Goal: Navigation & Orientation: Find specific page/section

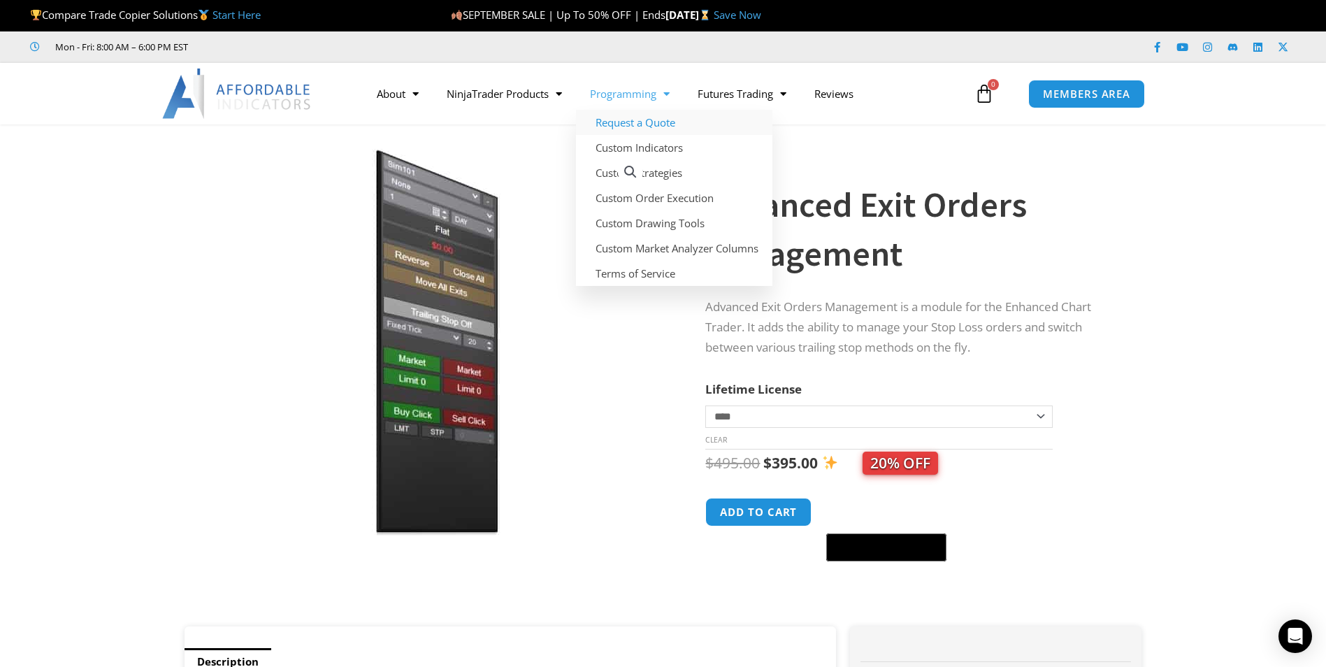
click at [638, 122] on link "Request a Quote" at bounding box center [674, 122] width 196 height 25
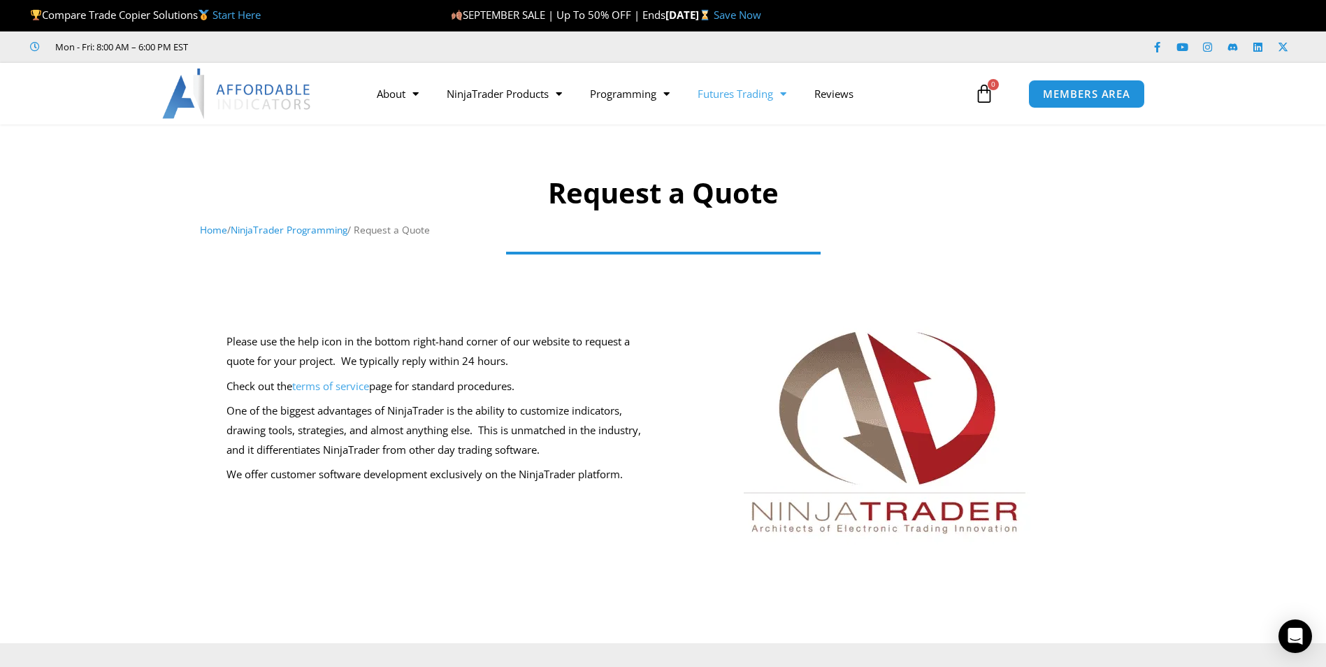
drag, startPoint x: 0, startPoint y: 0, endPoint x: 750, endPoint y: 96, distance: 756.3
click at [750, 96] on link "Futures Trading" at bounding box center [742, 94] width 117 height 32
click at [746, 124] on link "Getting Started" at bounding box center [737, 122] width 106 height 25
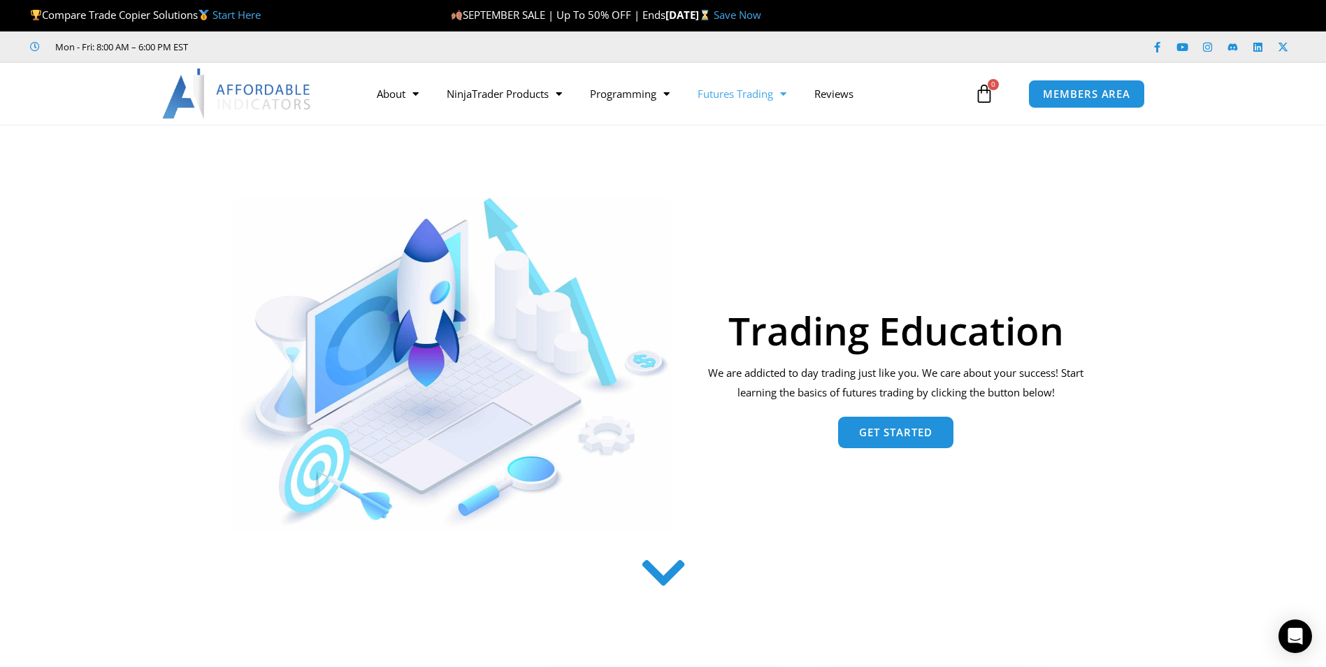
click at [984, 93] on icon at bounding box center [985, 94] width 20 height 20
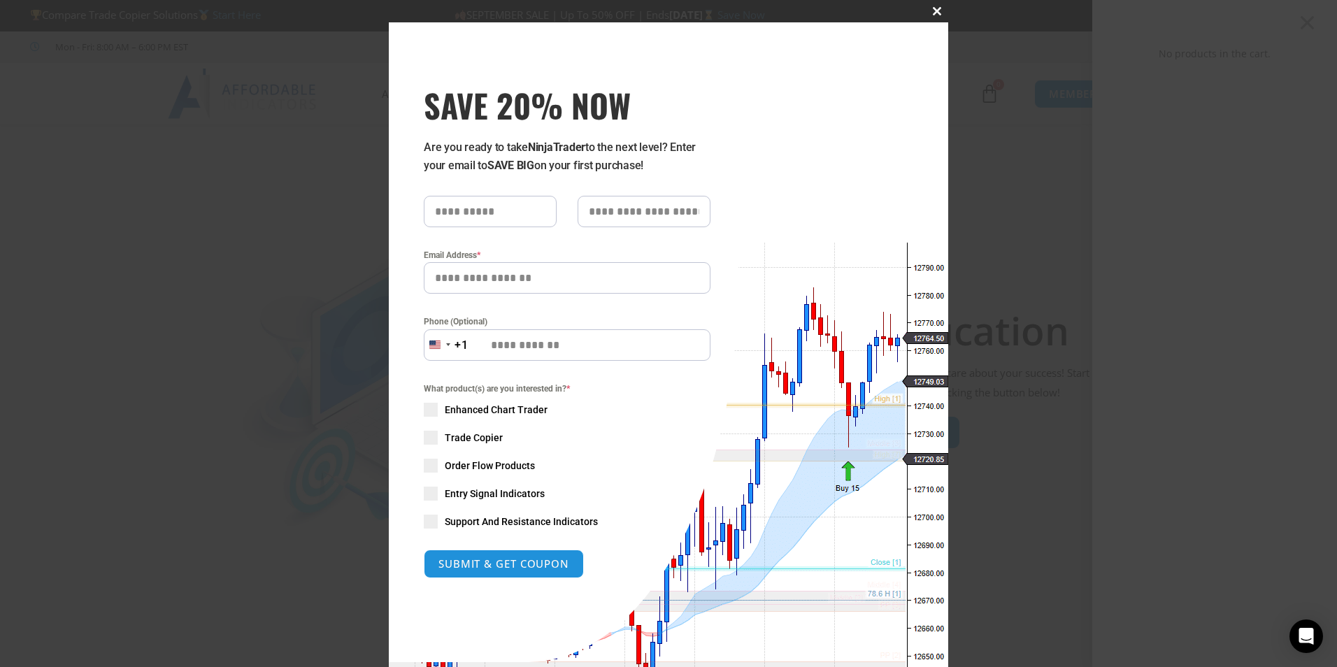
click at [932, 10] on span at bounding box center [937, 11] width 22 height 8
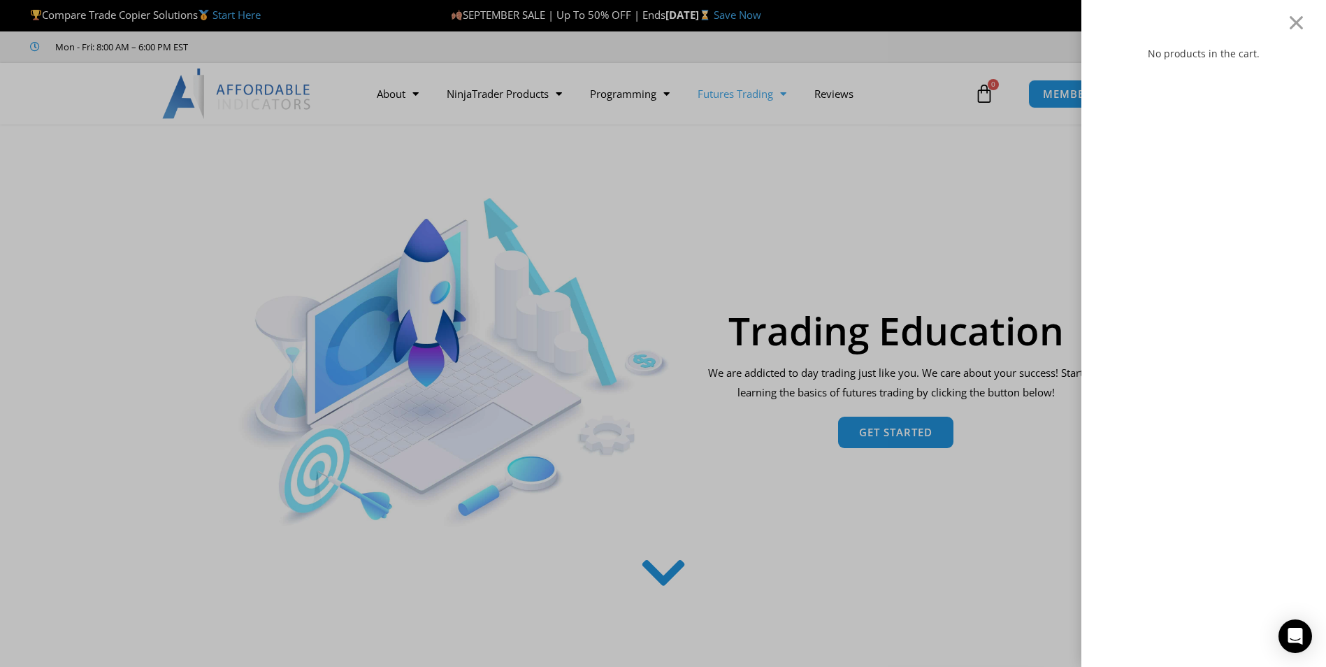
click at [619, 98] on div "No products in the cart." at bounding box center [663, 333] width 1326 height 667
